Goal: Task Accomplishment & Management: Manage account settings

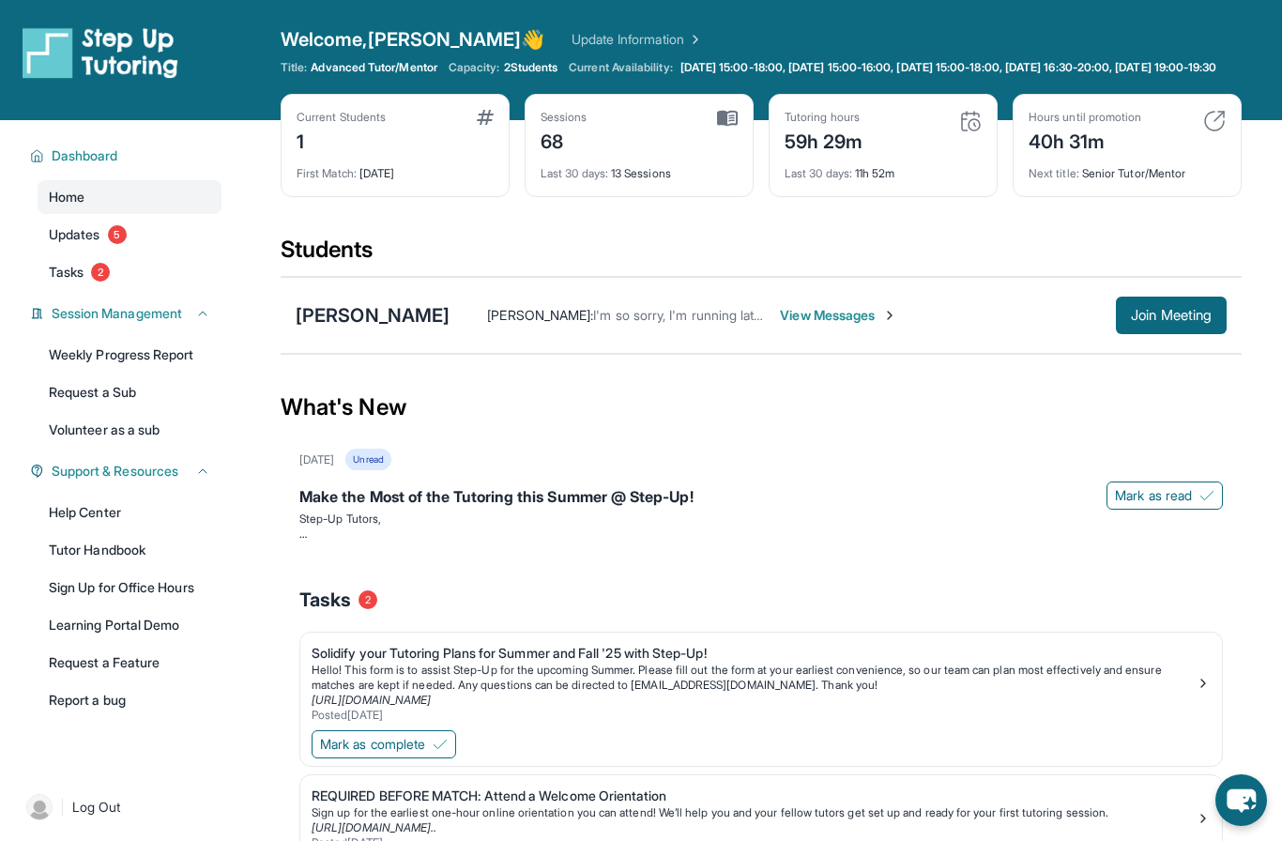
scroll to position [-77, 0]
click at [126, 251] on link "Updates 5" at bounding box center [130, 235] width 184 height 34
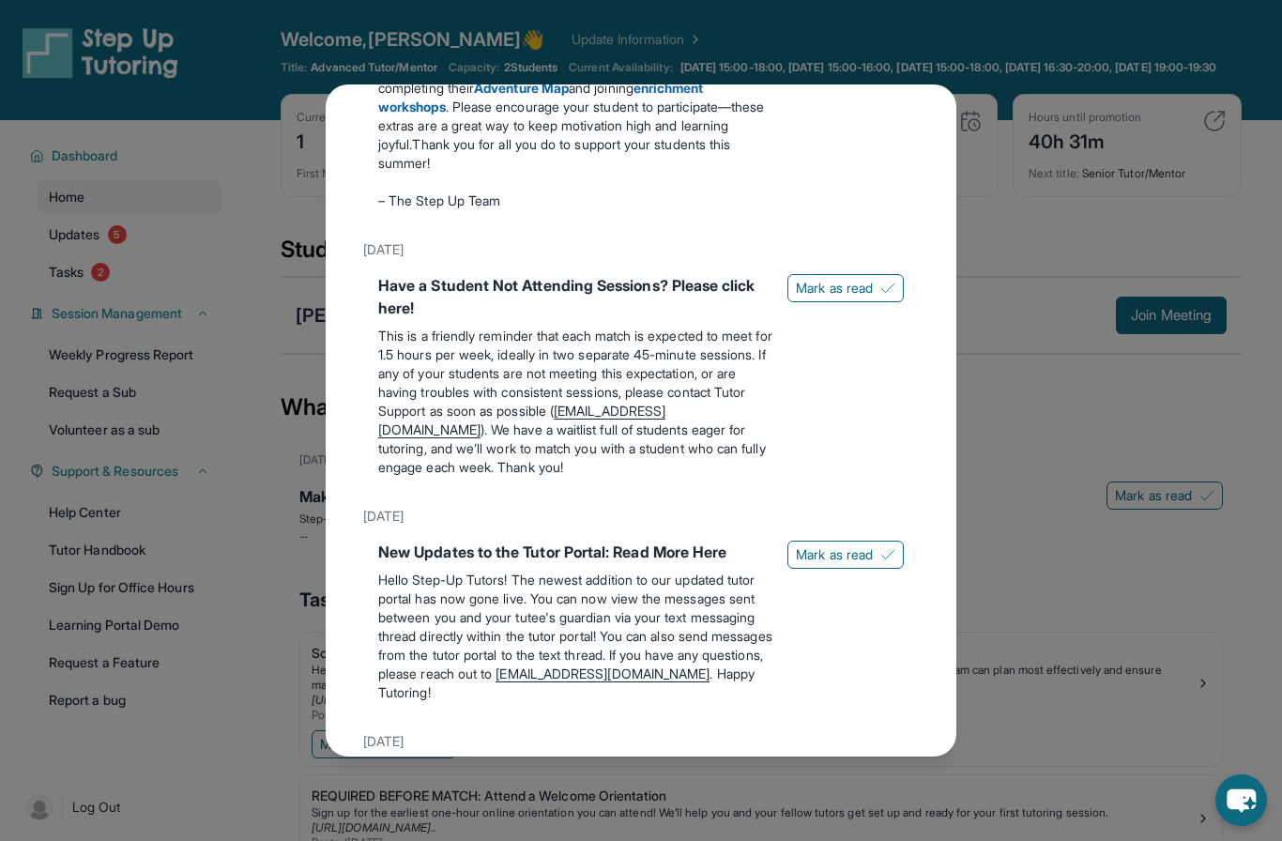
scroll to position [904, 0]
click at [797, 278] on span "Mark as read" at bounding box center [834, 287] width 77 height 19
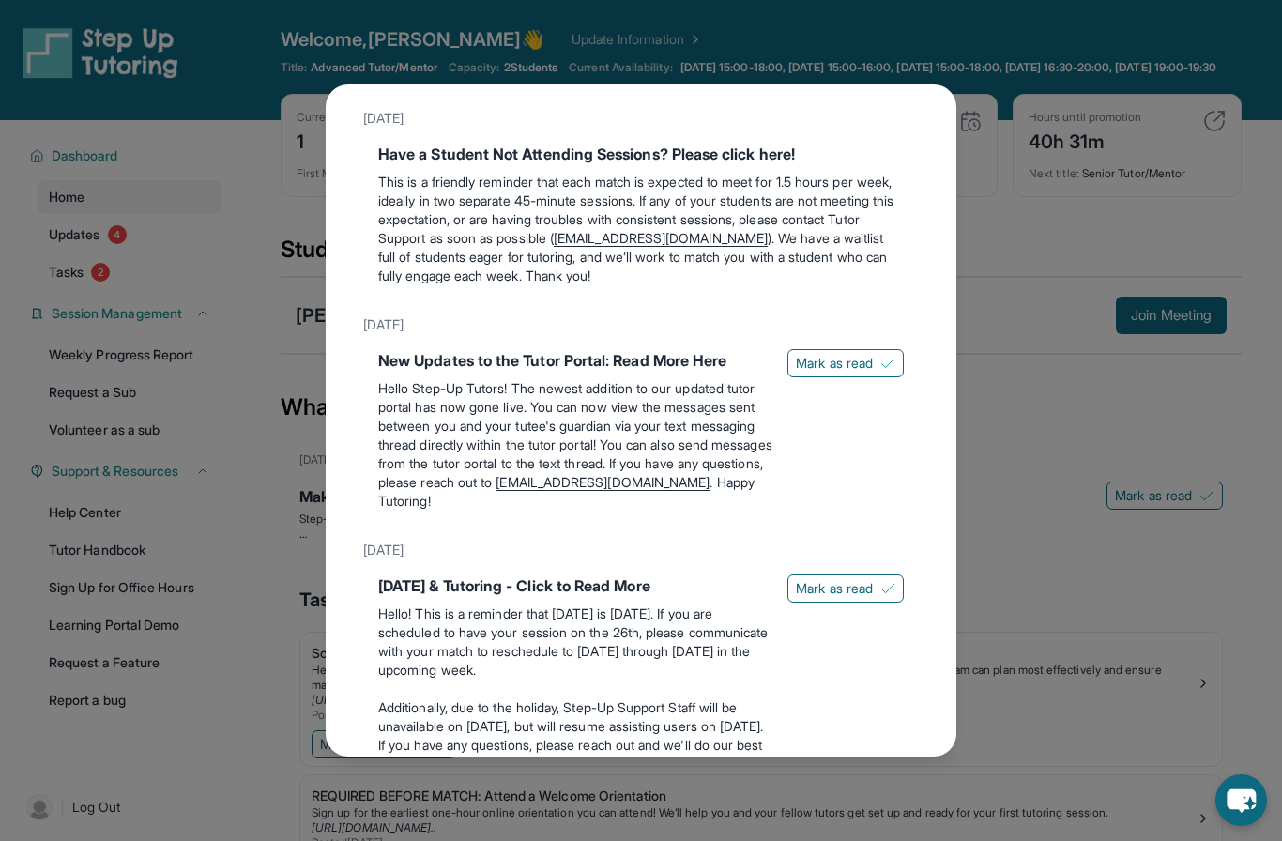
scroll to position [1036, 0]
click at [825, 352] on span "Mark as read" at bounding box center [834, 361] width 77 height 19
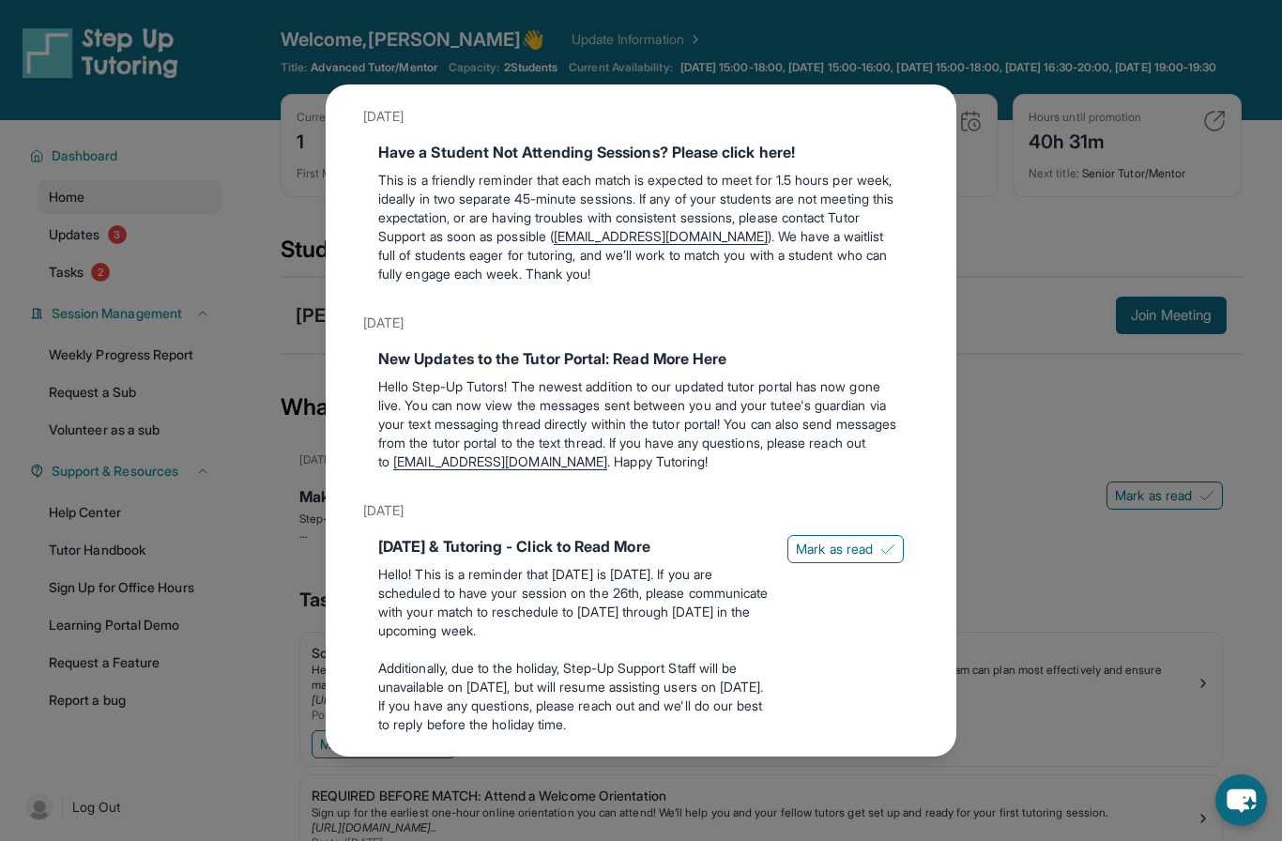
scroll to position [1086, 0]
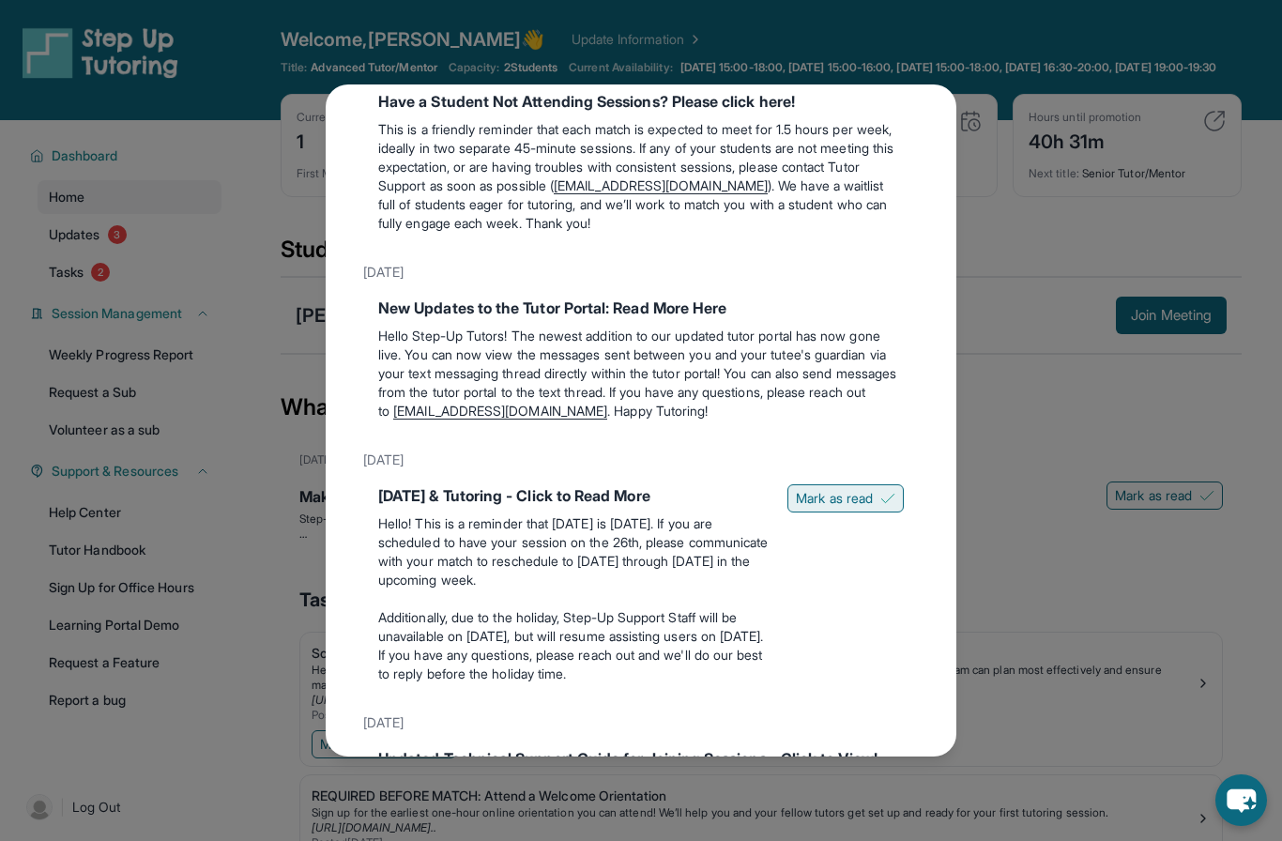
click at [808, 489] on span "Mark as read" at bounding box center [834, 498] width 77 height 19
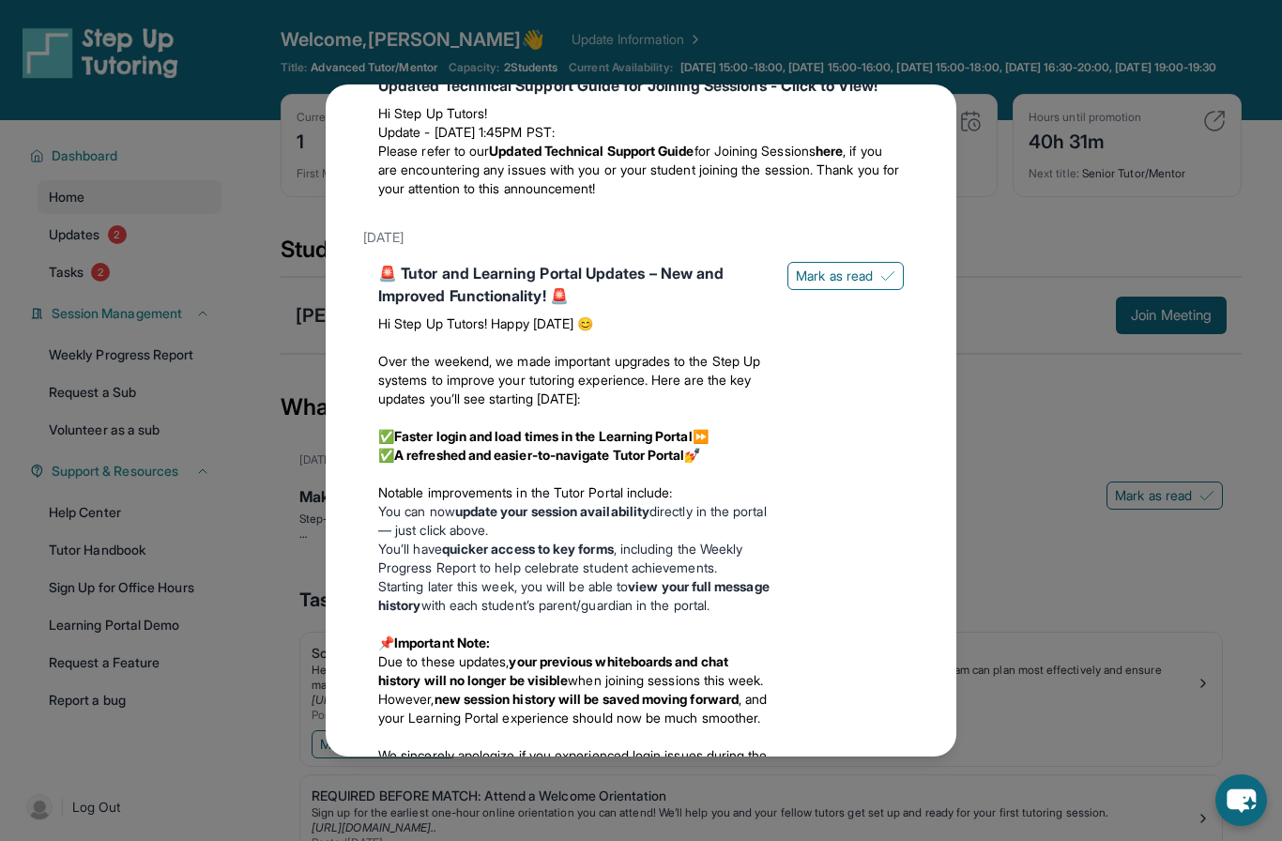
scroll to position [1792, 0]
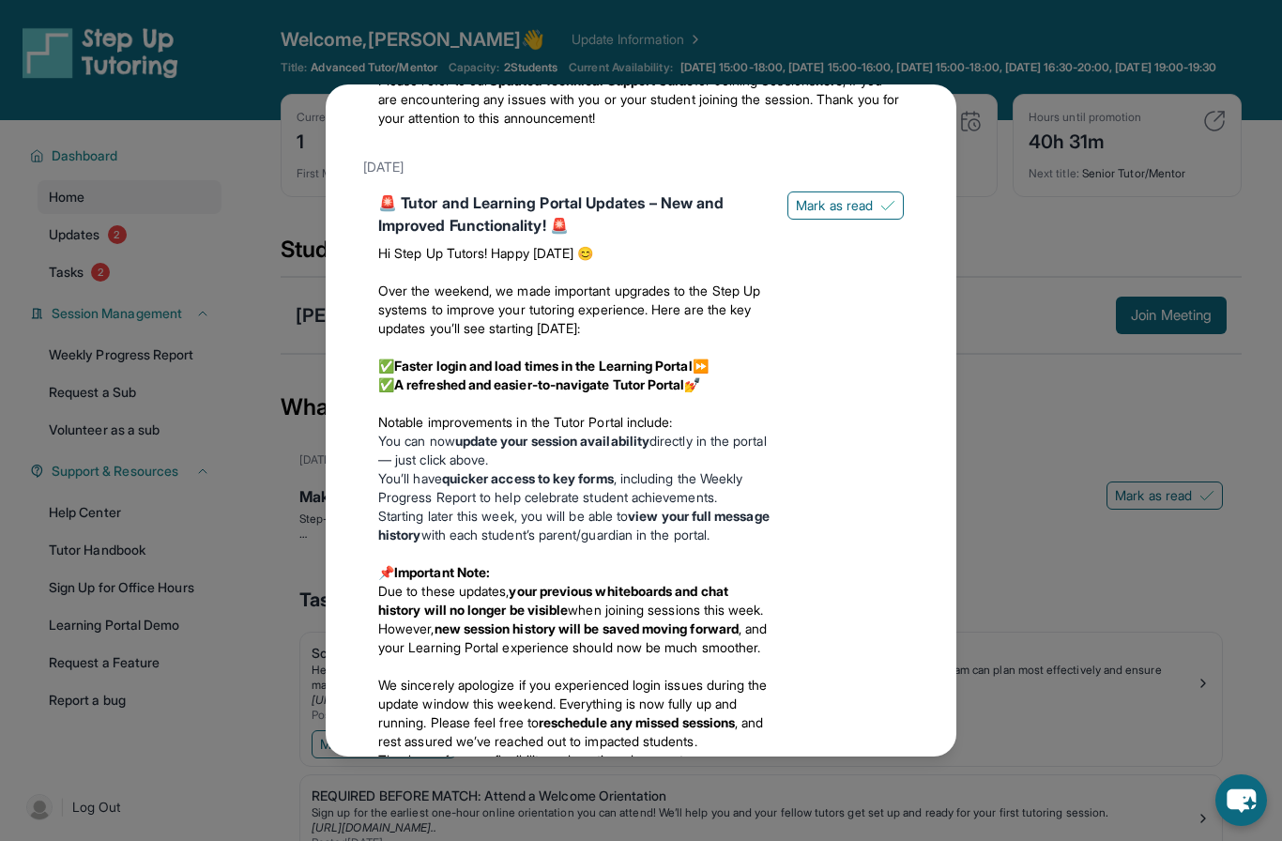
click at [826, 211] on div "🚨 Tutor and Learning Portal Updates – New and Improved Functionality! 🚨 Hi Step…" at bounding box center [640, 512] width 525 height 642
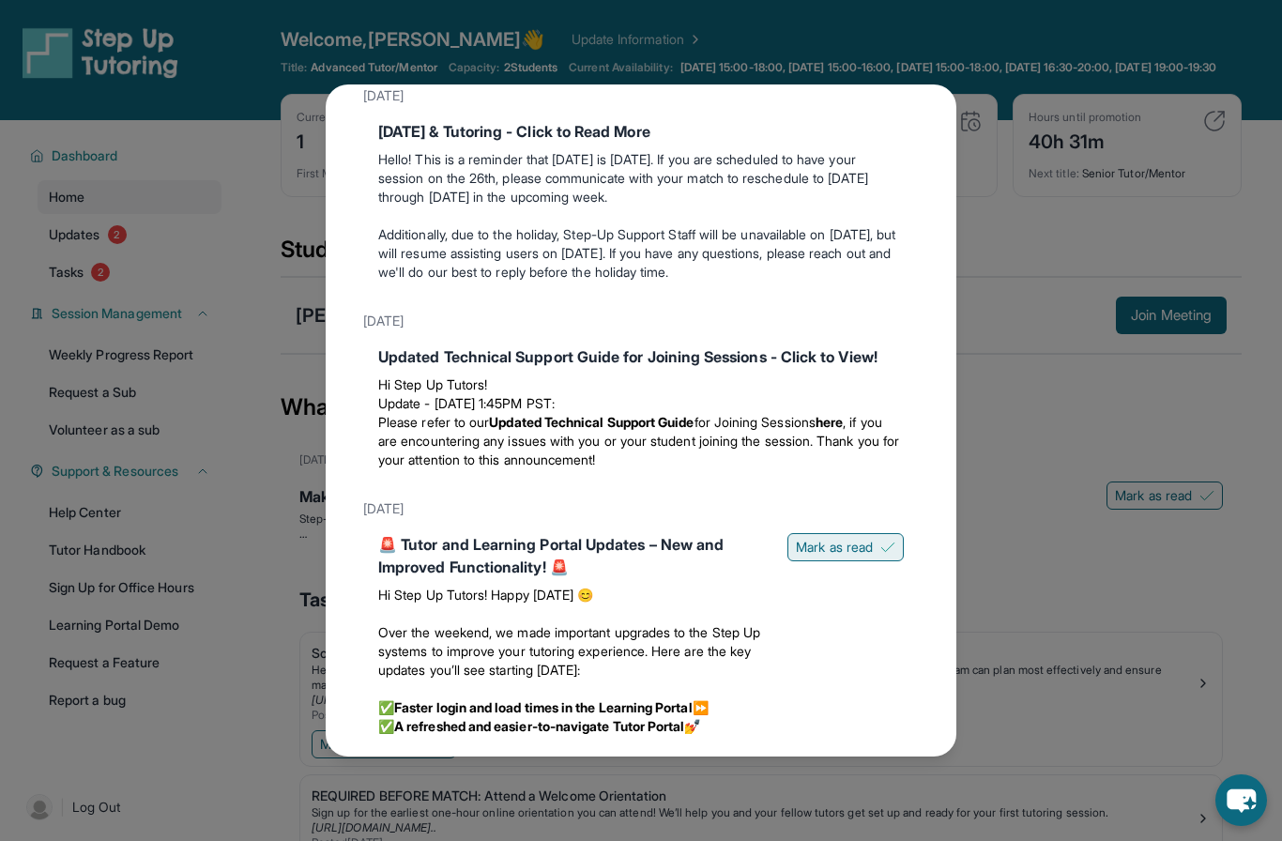
click at [815, 538] on span "Mark as read" at bounding box center [834, 547] width 77 height 19
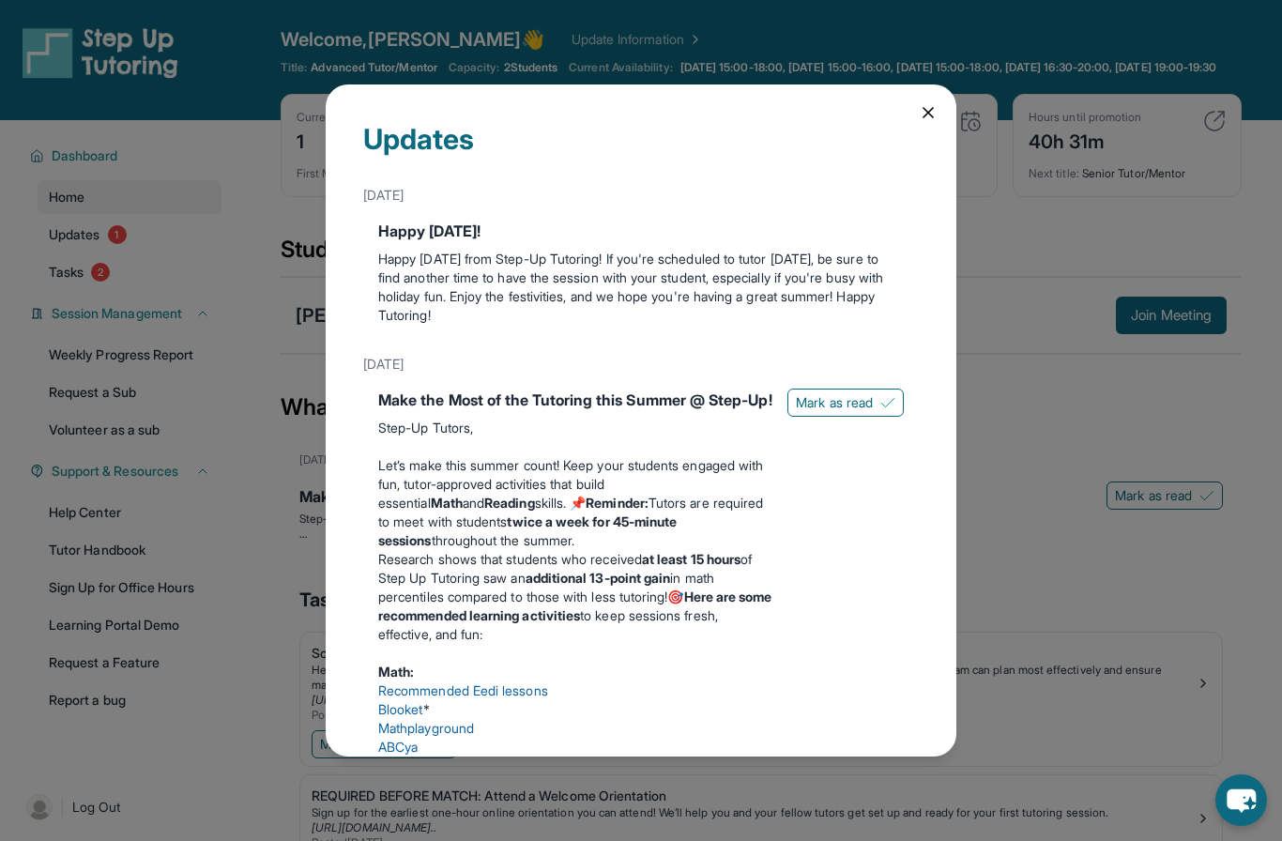
scroll to position [0, 0]
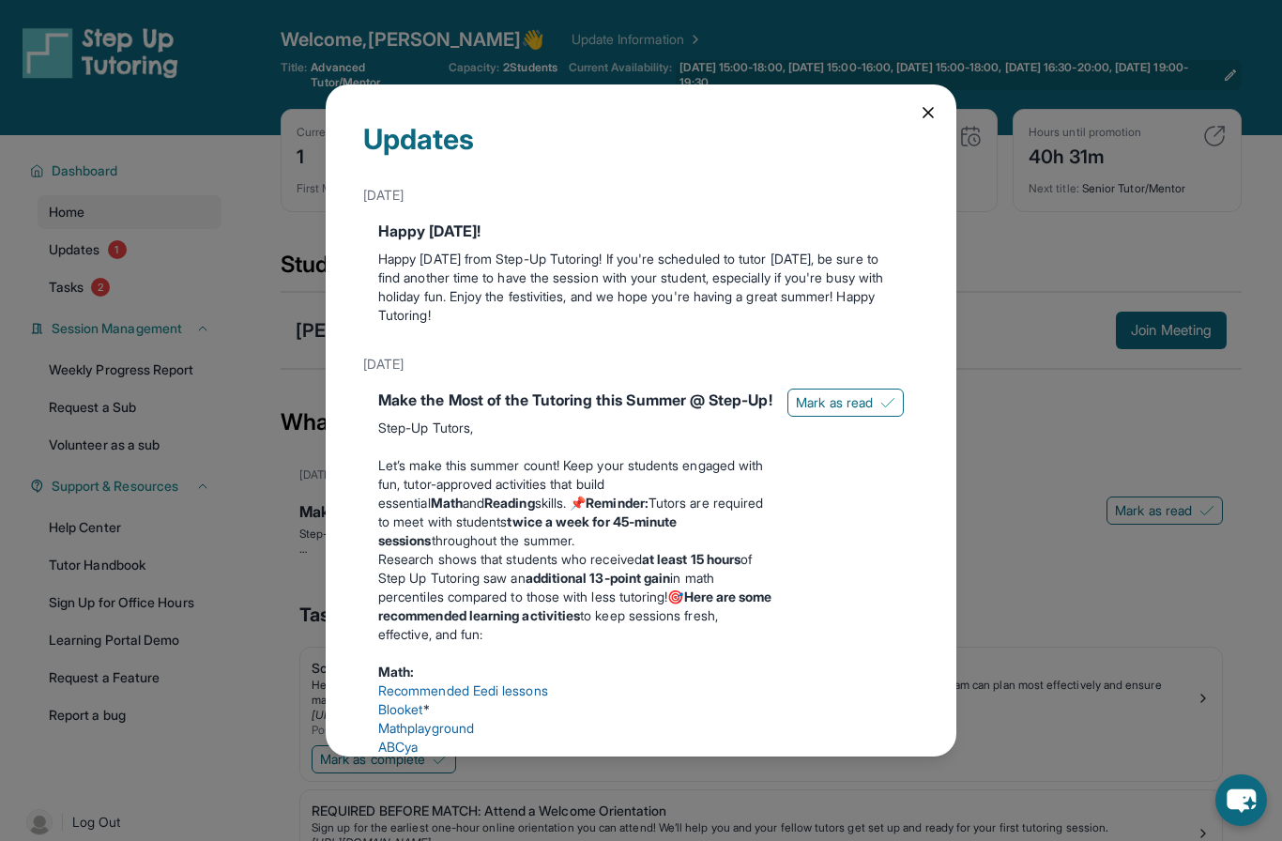
click at [922, 103] on icon at bounding box center [928, 112] width 19 height 19
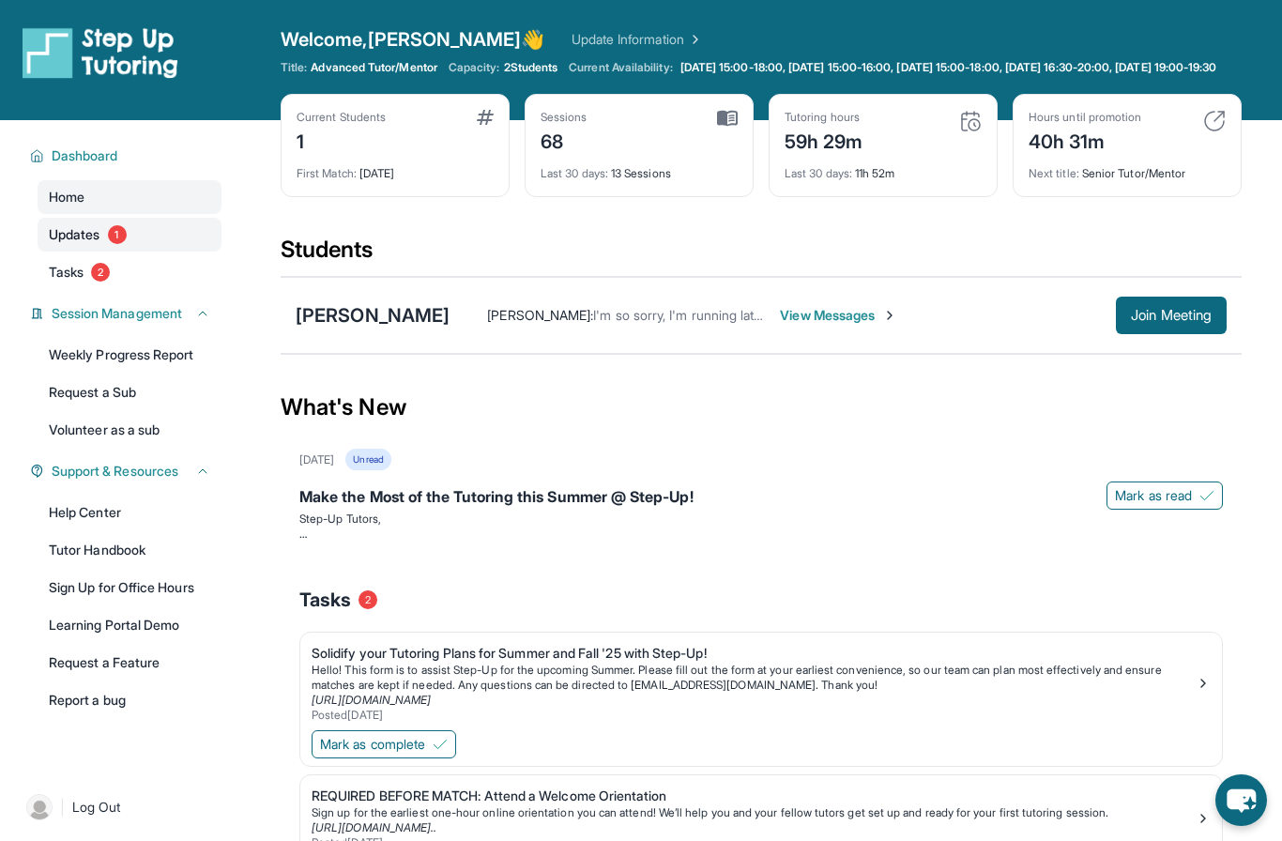
click at [181, 251] on link "Updates 1" at bounding box center [130, 235] width 184 height 34
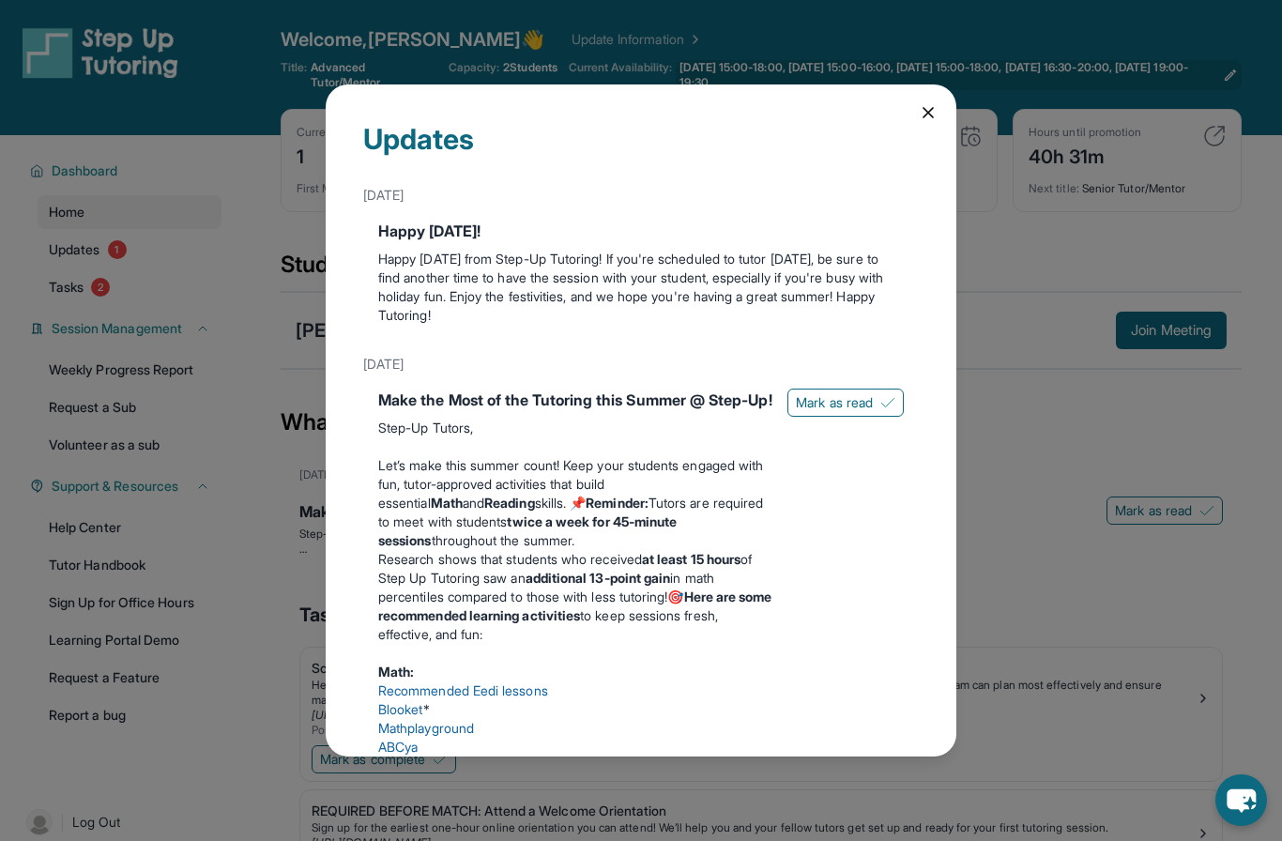
click at [920, 103] on icon at bounding box center [928, 112] width 19 height 19
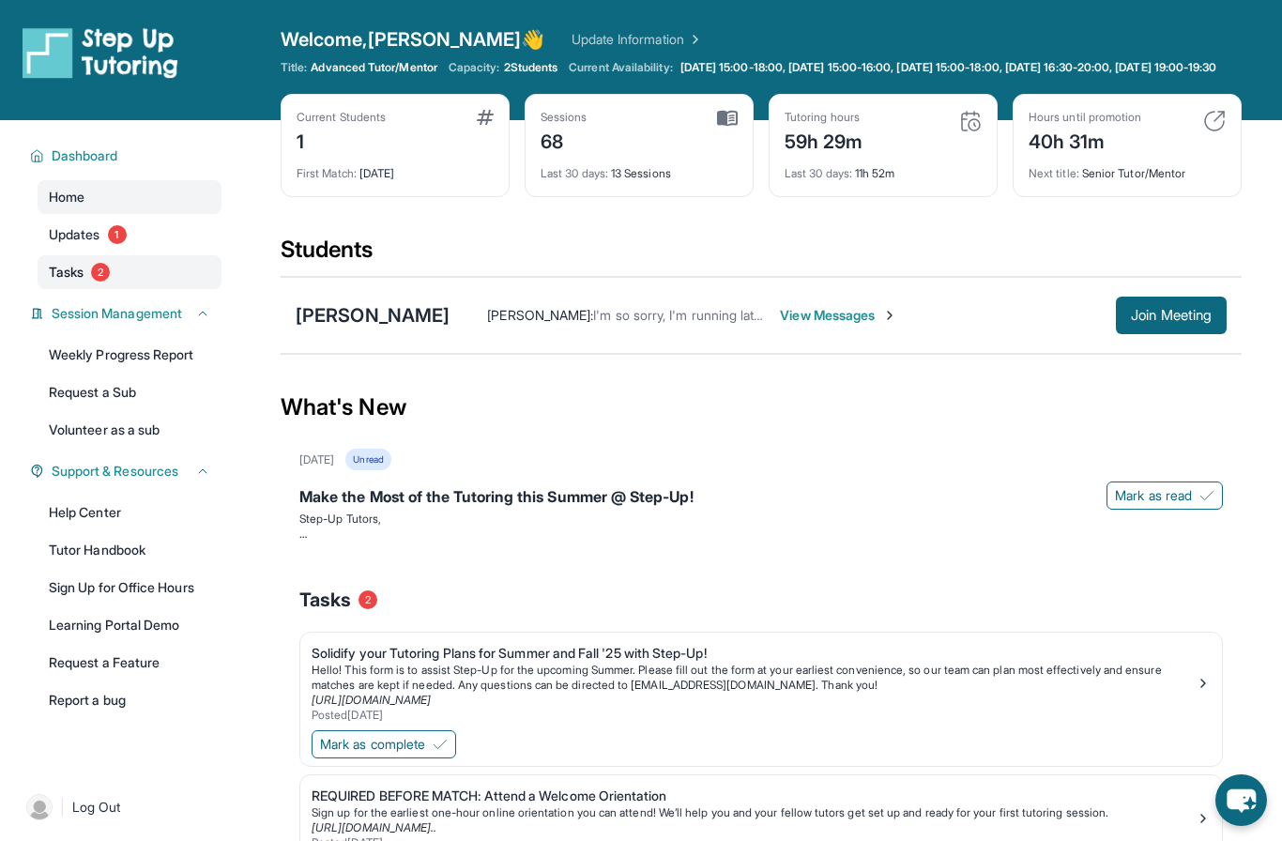
click at [145, 289] on link "Tasks 2" at bounding box center [130, 272] width 184 height 34
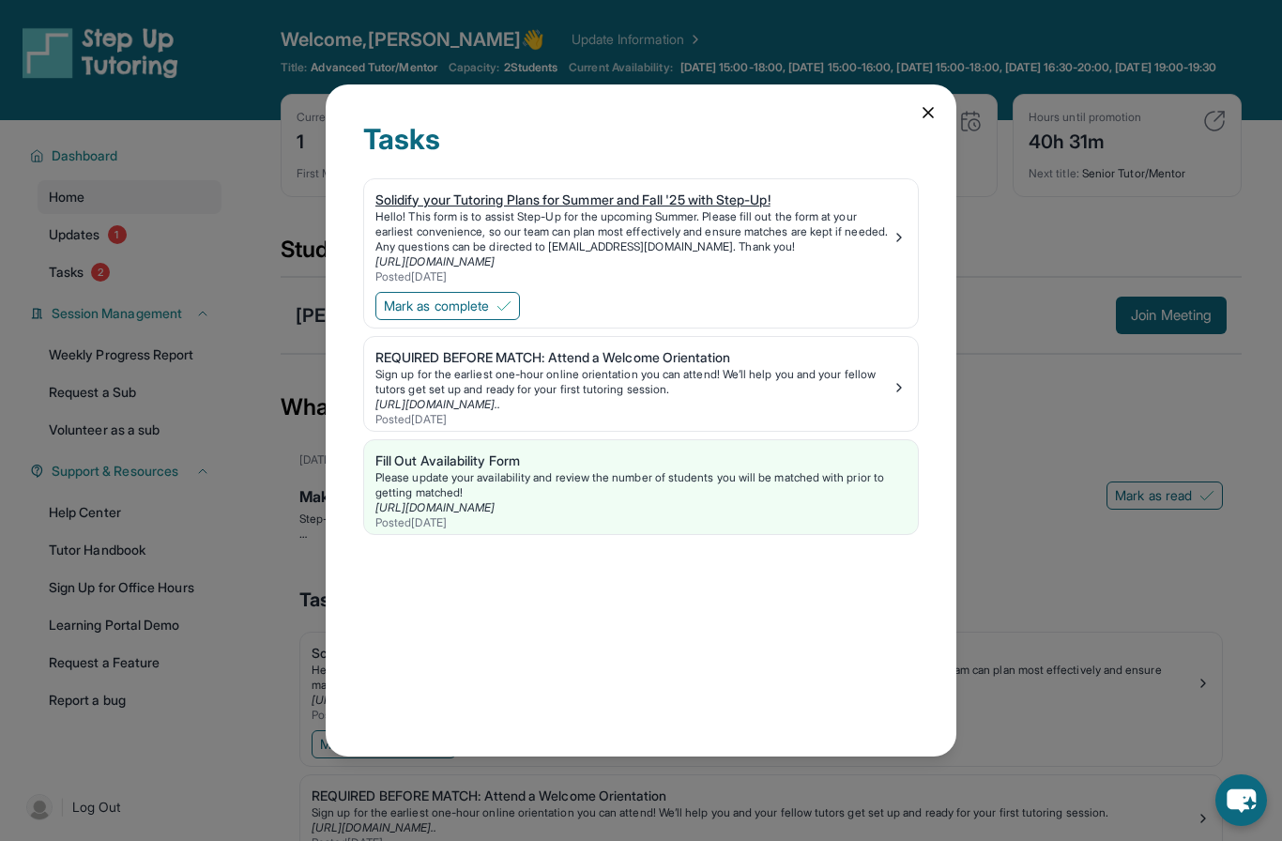
drag, startPoint x: 501, startPoint y: 234, endPoint x: 587, endPoint y: 238, distance: 86.4
click at [587, 238] on div "Solidify your Tutoring Plans for Summer and Fall '25 with Step-Up! Hello! This …" at bounding box center [633, 237] width 516 height 94
